Goal: Information Seeking & Learning: Learn about a topic

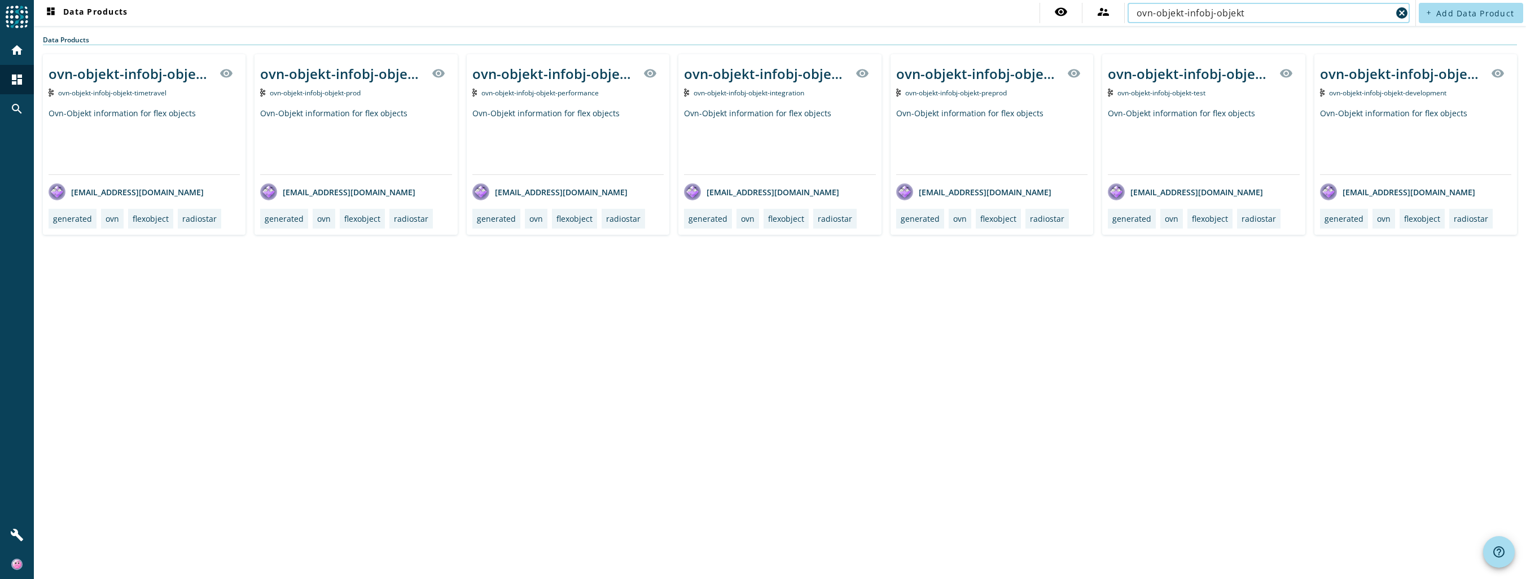
drag, startPoint x: 1267, startPoint y: 16, endPoint x: 1037, endPoint y: 10, distance: 230.3
click at [1037, 10] on nav "dashboard Data Products visibility supervisor_account ovn-objekt-infobj-objekt …" at bounding box center [724, 13] width 1381 height 26
paste input "mcl-kampagnen-process-marketingevent-v"
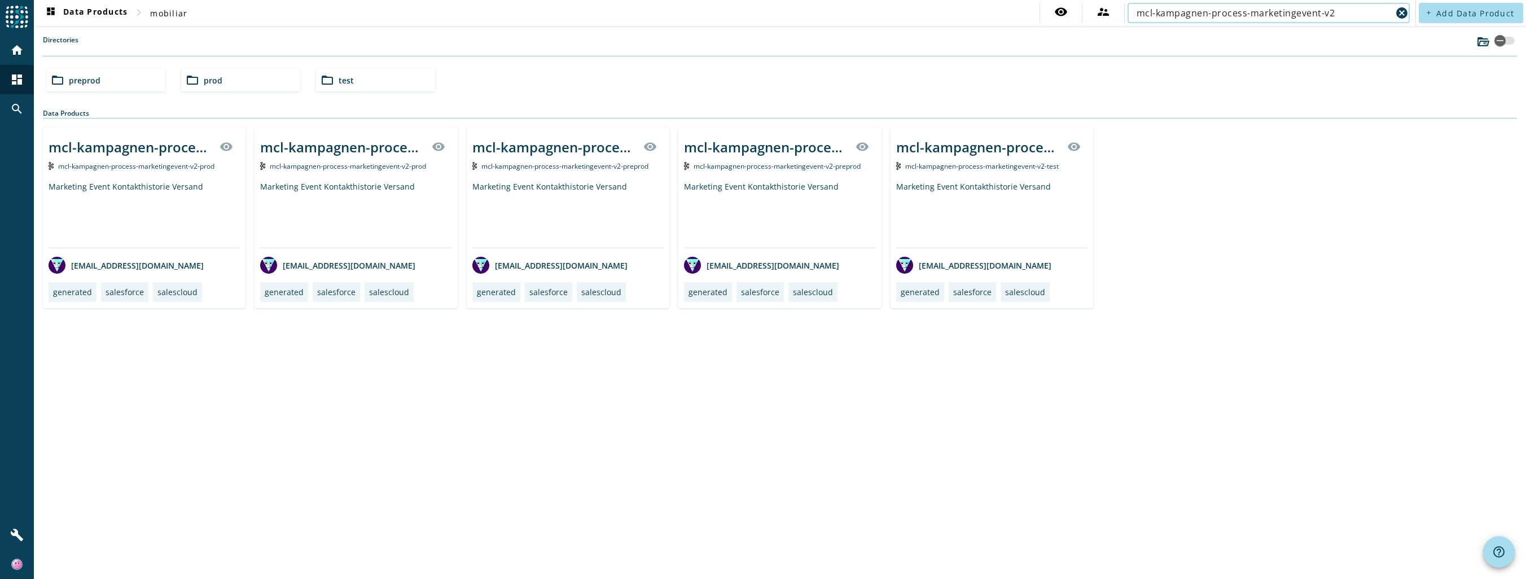
type input "mcl-kampagnen-process-marketingevent-v2"
click at [142, 184] on div "Marketing Event Kontakthistorie Versand" at bounding box center [144, 214] width 191 height 67
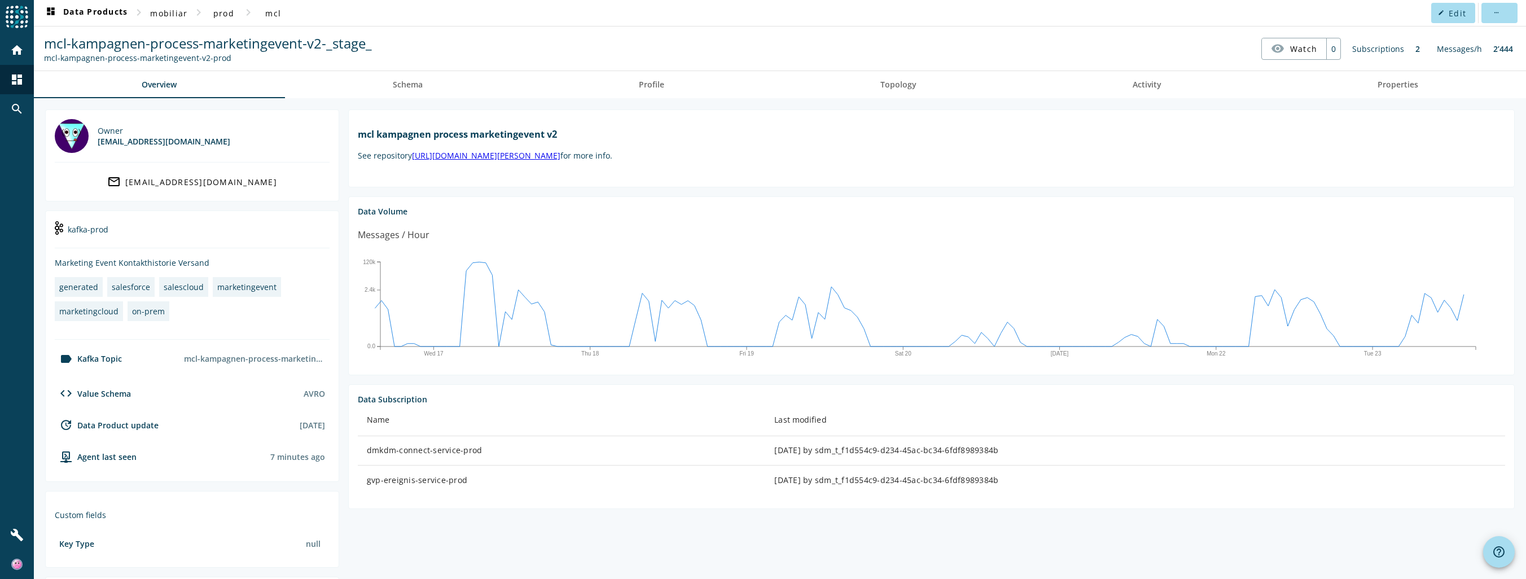
click at [104, 355] on div "label Kafka Topic" at bounding box center [88, 359] width 67 height 14
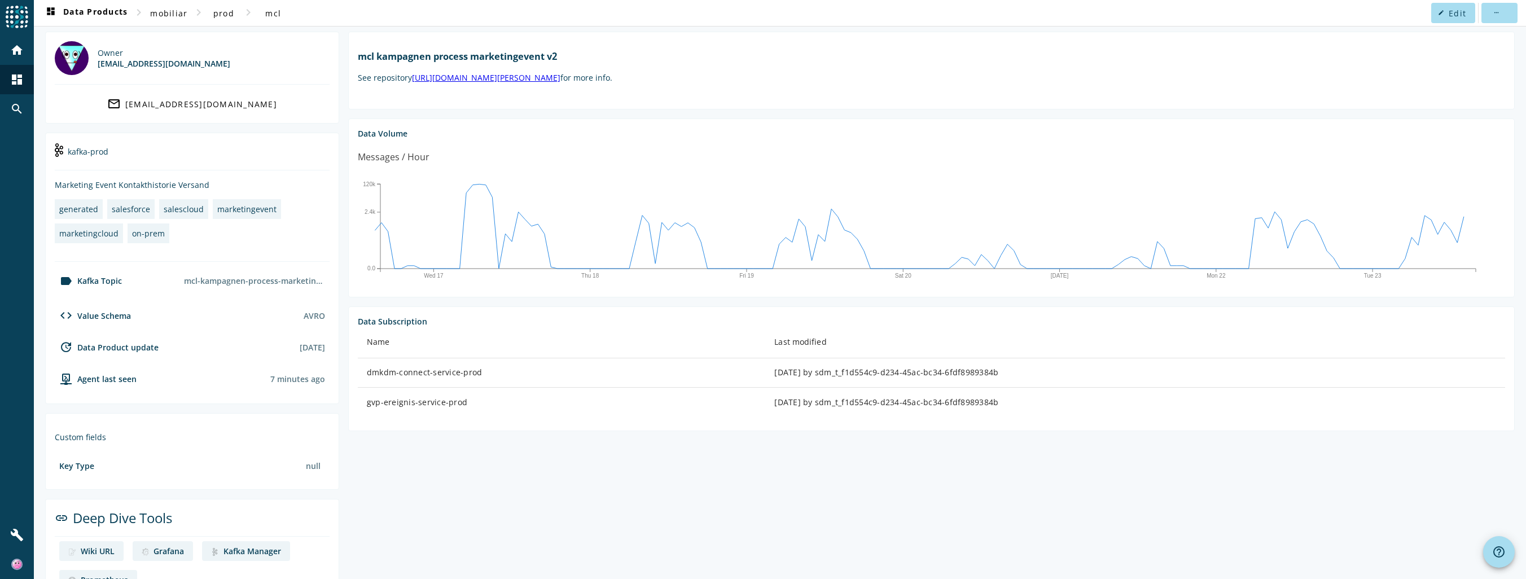
scroll to position [113, 0]
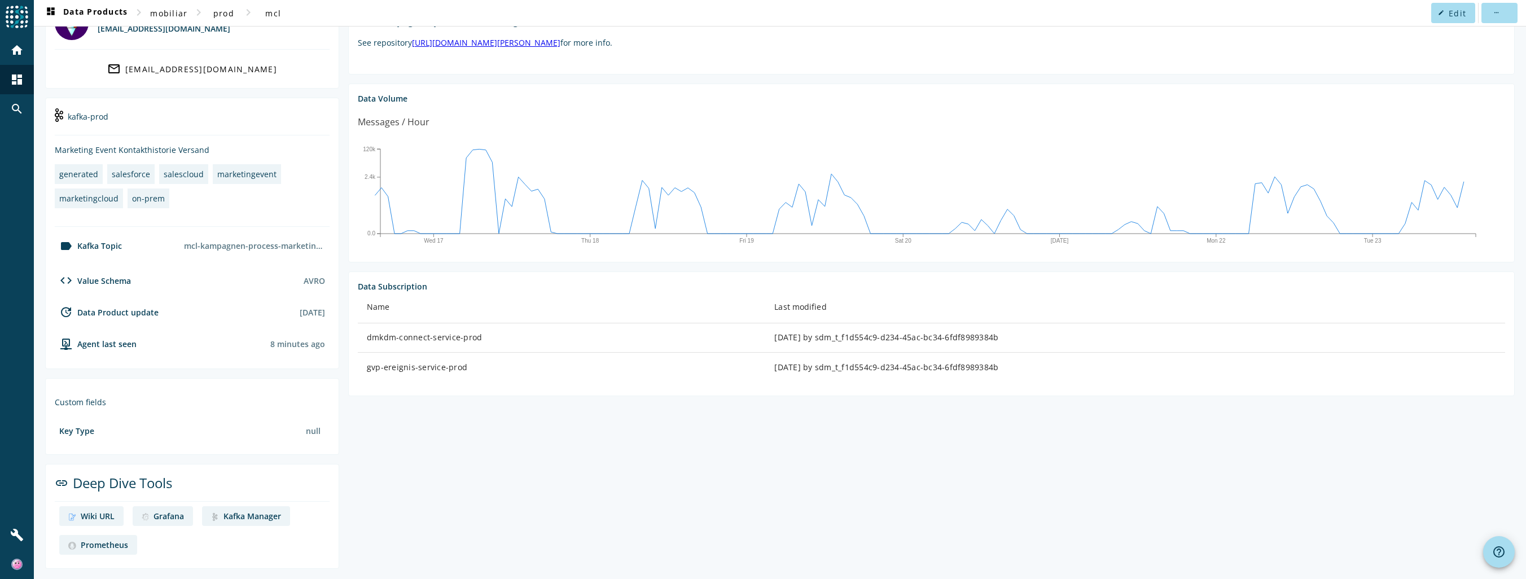
click at [103, 512] on div "Wiki URL" at bounding box center [98, 516] width 34 height 11
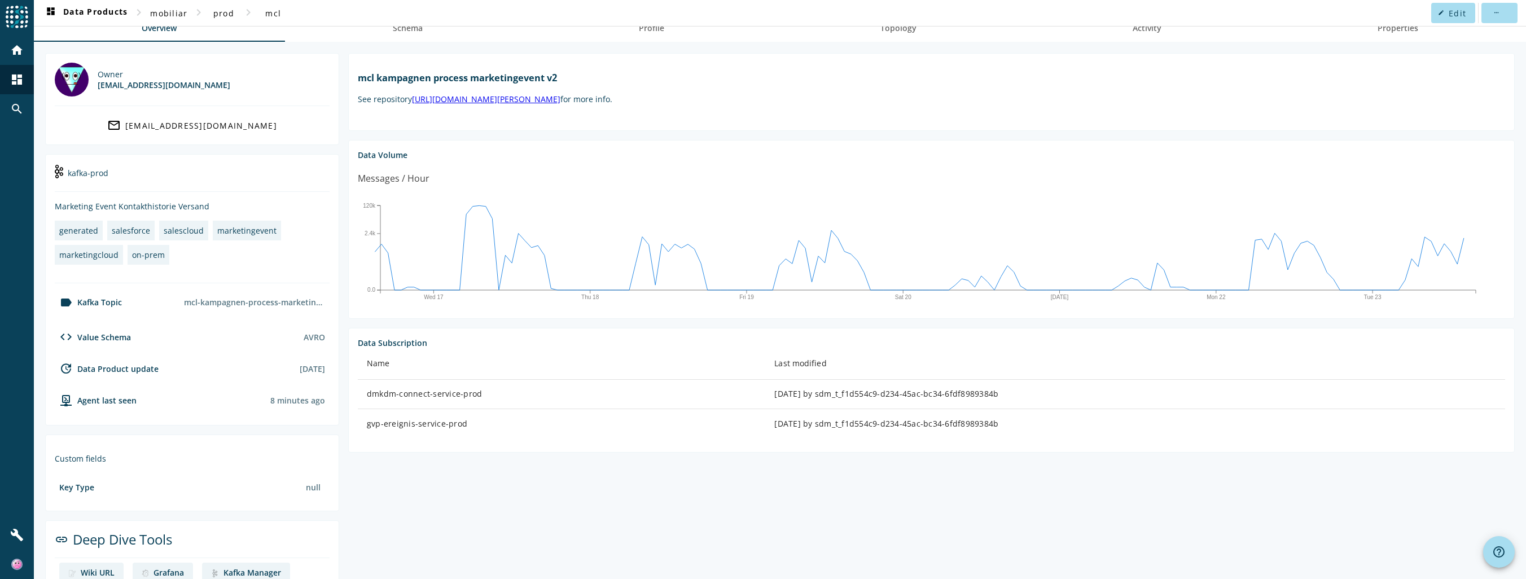
click at [118, 336] on div "code Value Schema" at bounding box center [93, 337] width 76 height 14
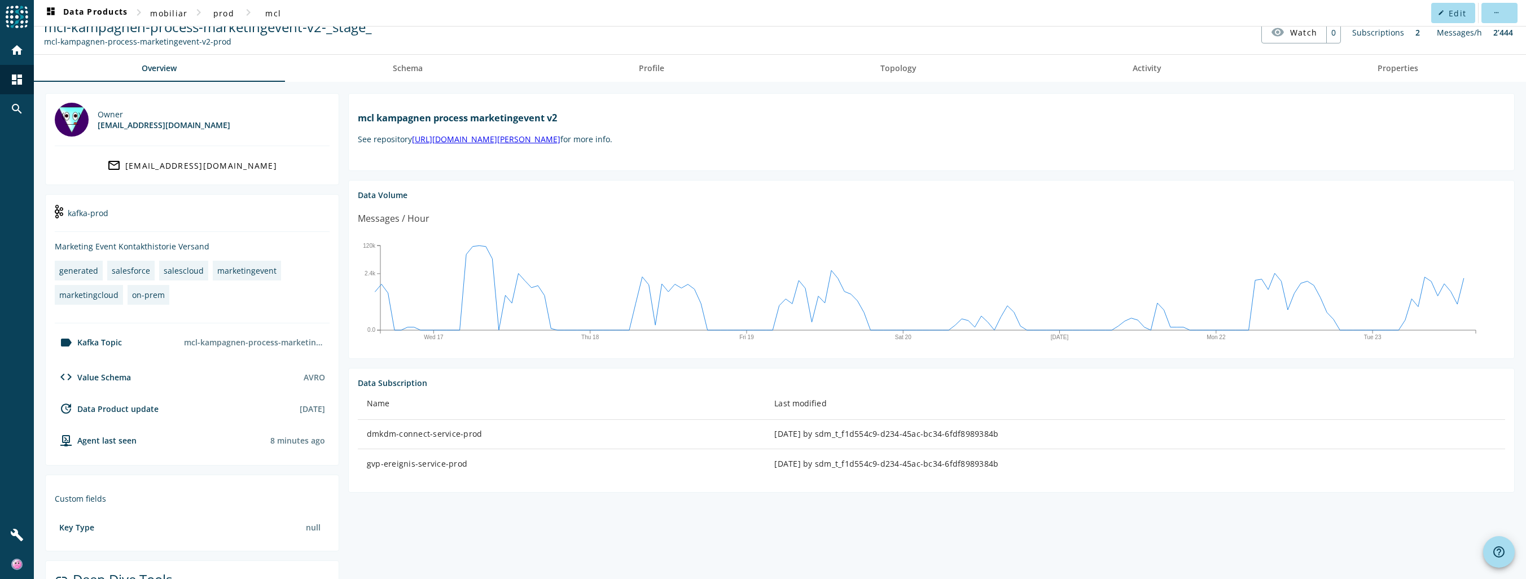
scroll to position [0, 0]
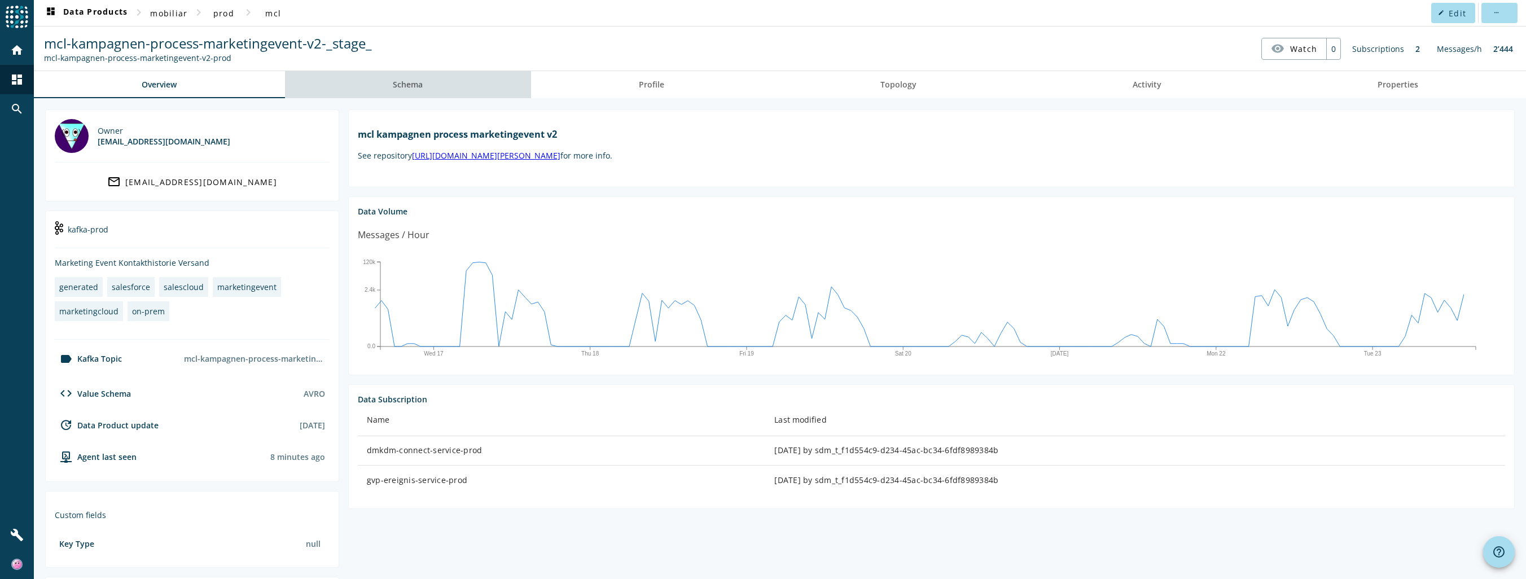
click at [412, 85] on span "Schema" at bounding box center [408, 85] width 30 height 8
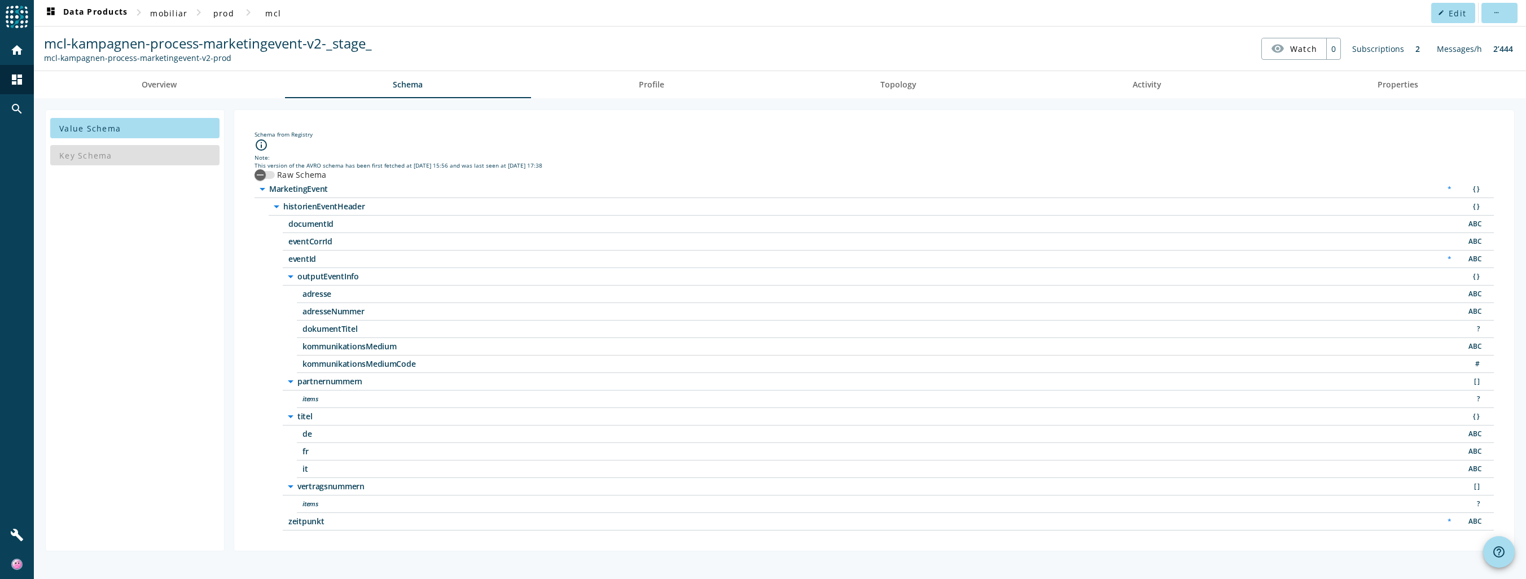
click at [279, 206] on icon "arrow_drop_down" at bounding box center [277, 207] width 14 height 14
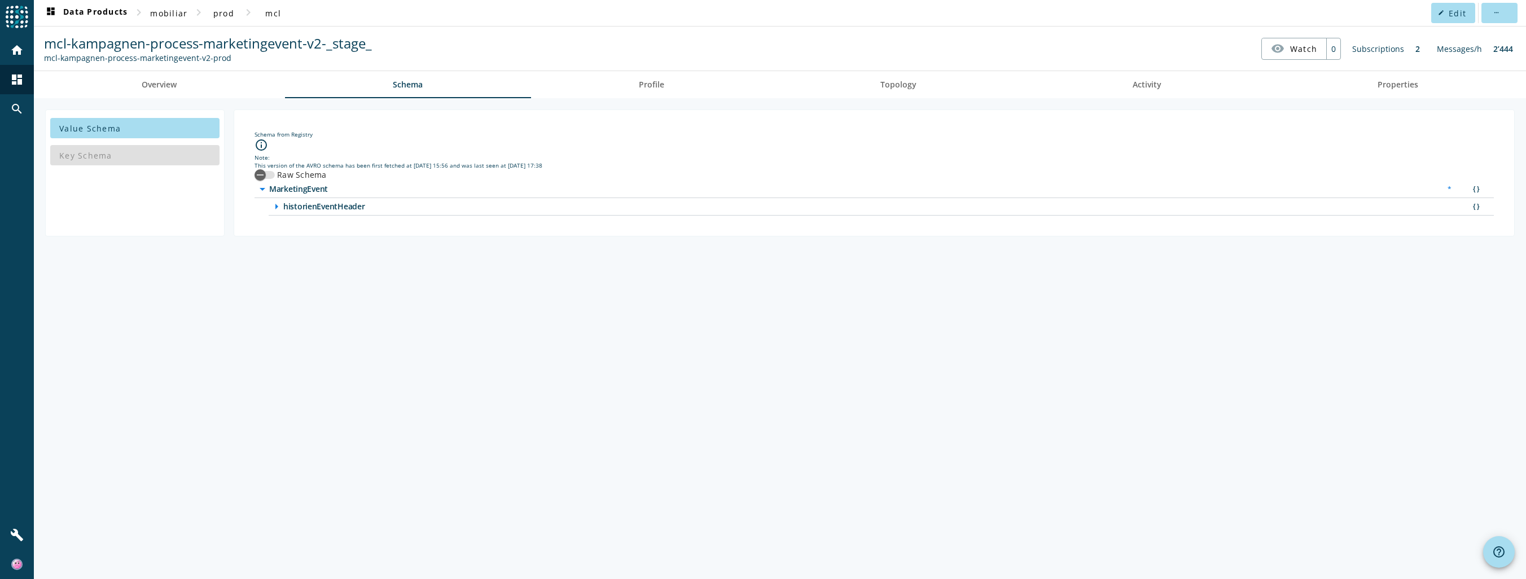
click at [278, 209] on icon "arrow_right" at bounding box center [277, 207] width 14 height 14
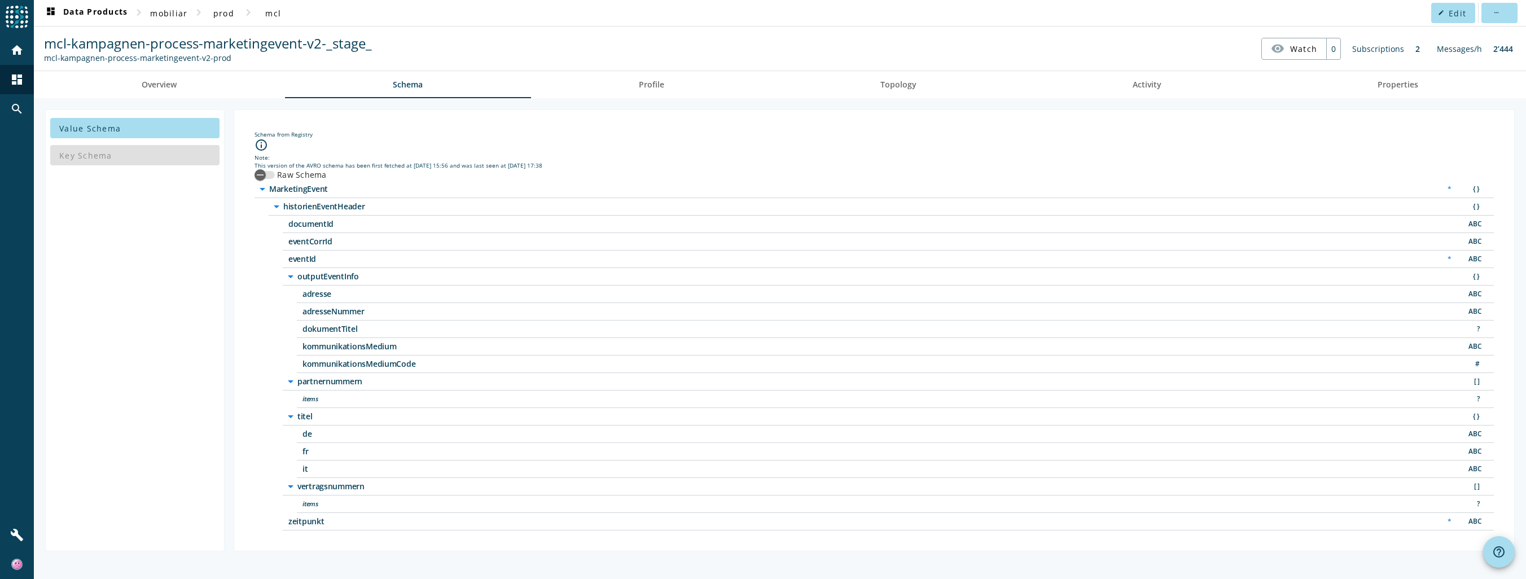
click at [292, 414] on icon "arrow_drop_down" at bounding box center [291, 417] width 14 height 14
click at [292, 414] on icon "arrow_right" at bounding box center [291, 417] width 14 height 14
click at [292, 414] on icon "arrow_drop_down" at bounding box center [291, 417] width 14 height 14
click at [289, 381] on icon "arrow_drop_down" at bounding box center [291, 382] width 14 height 14
click at [289, 270] on icon "arrow_drop_down" at bounding box center [291, 277] width 14 height 14
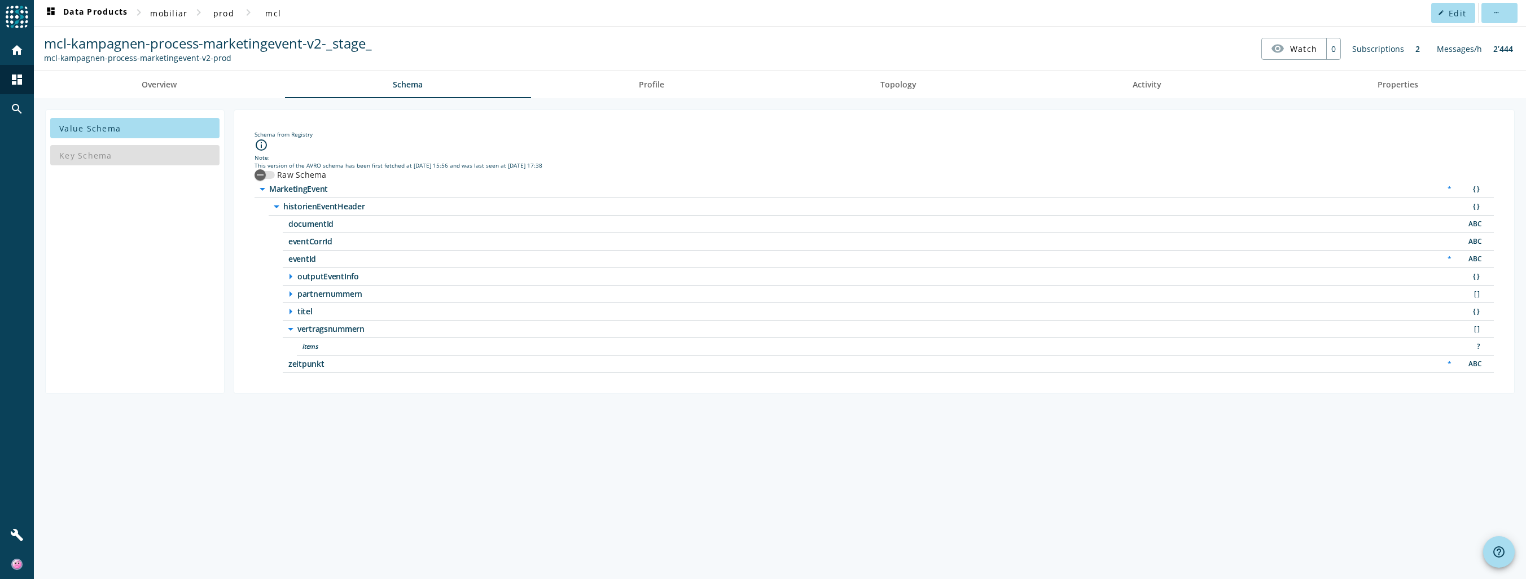
click at [290, 274] on icon "arrow_right" at bounding box center [291, 277] width 14 height 14
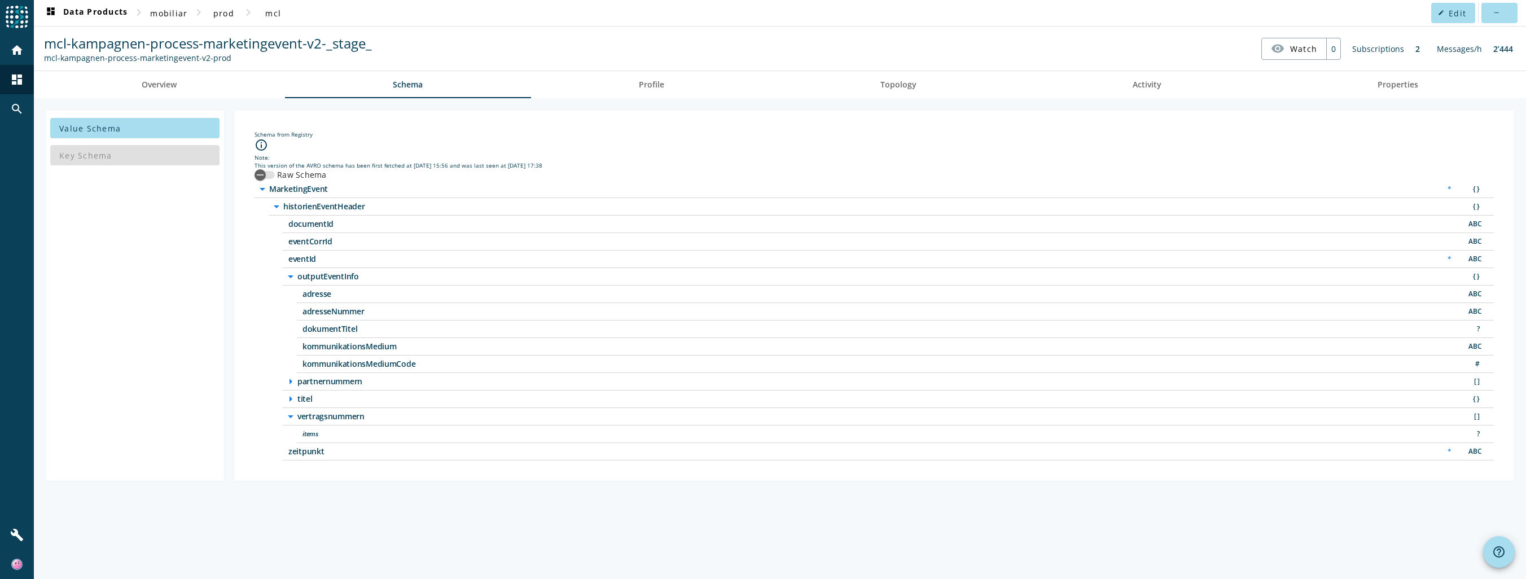
click at [291, 379] on icon "arrow_right" at bounding box center [291, 382] width 14 height 14
click at [292, 415] on icon "arrow_right" at bounding box center [291, 417] width 14 height 14
click at [288, 485] on icon "arrow_drop_down" at bounding box center [291, 487] width 14 height 14
click at [292, 481] on icon "arrow_right" at bounding box center [291, 487] width 14 height 14
click at [310, 430] on span "de" at bounding box center [443, 434] width 282 height 8
